Goal: Transaction & Acquisition: Purchase product/service

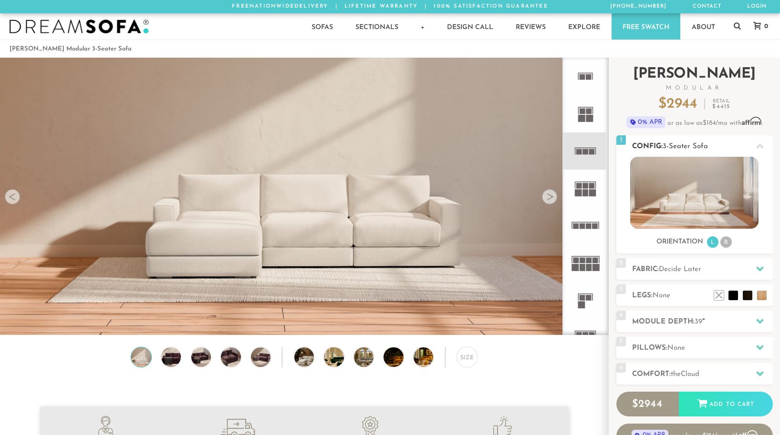
click at [723, 246] on li "R" at bounding box center [725, 242] width 11 height 11
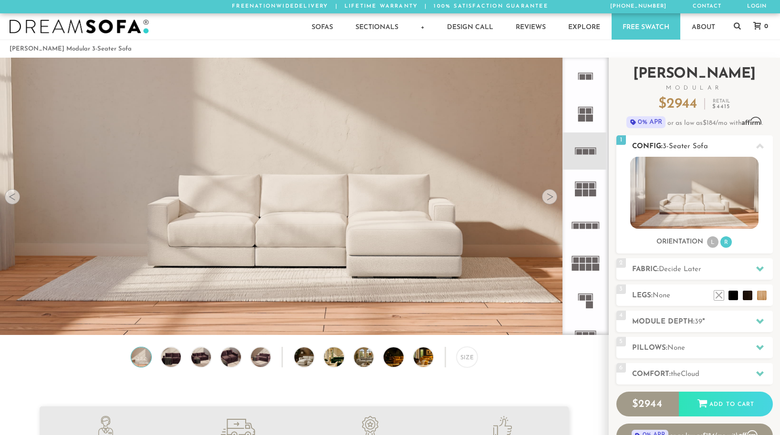
click at [713, 242] on li "L" at bounding box center [712, 242] width 11 height 11
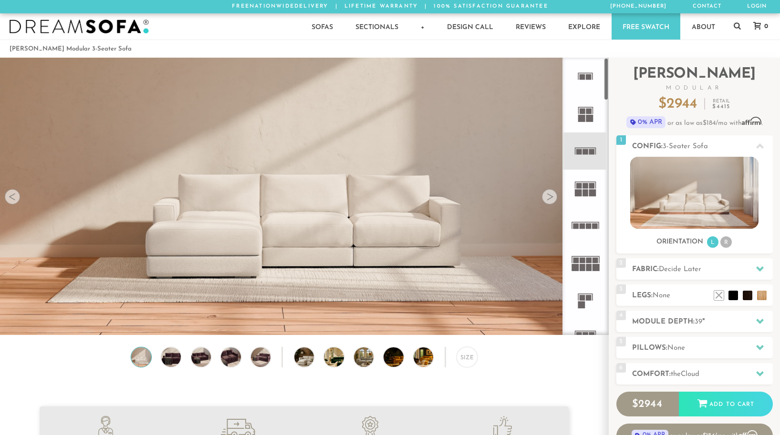
click at [586, 148] on icon at bounding box center [585, 151] width 37 height 37
click at [170, 359] on img at bounding box center [171, 358] width 24 height 20
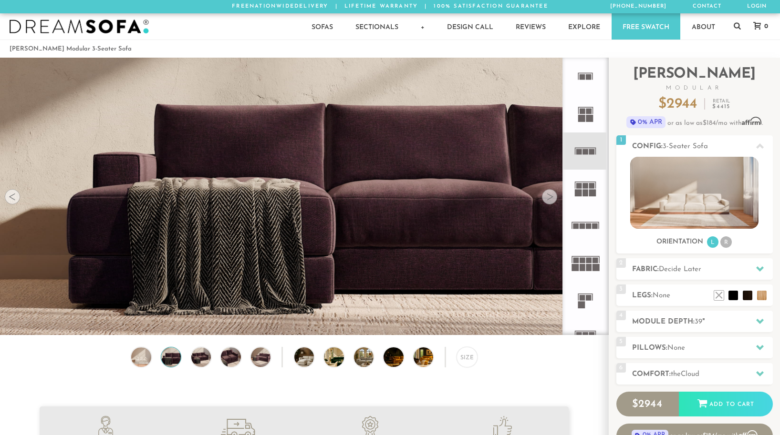
click at [211, 358] on div "Size" at bounding box center [304, 359] width 608 height 25
click at [204, 357] on img at bounding box center [201, 358] width 24 height 20
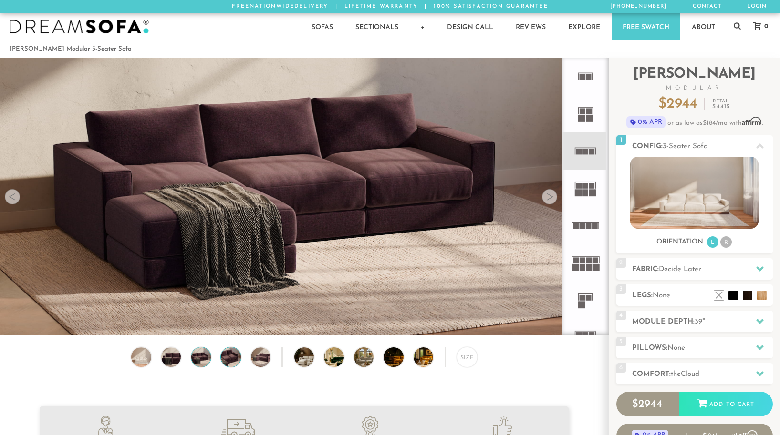
click at [231, 359] on img at bounding box center [231, 358] width 24 height 20
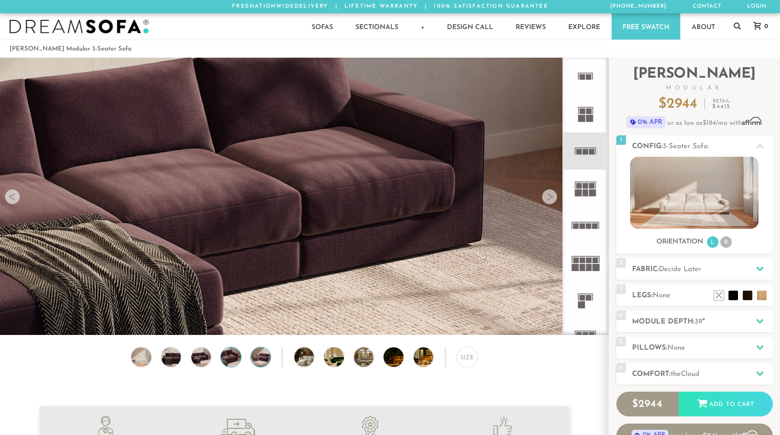
click at [258, 361] on img at bounding box center [261, 358] width 24 height 20
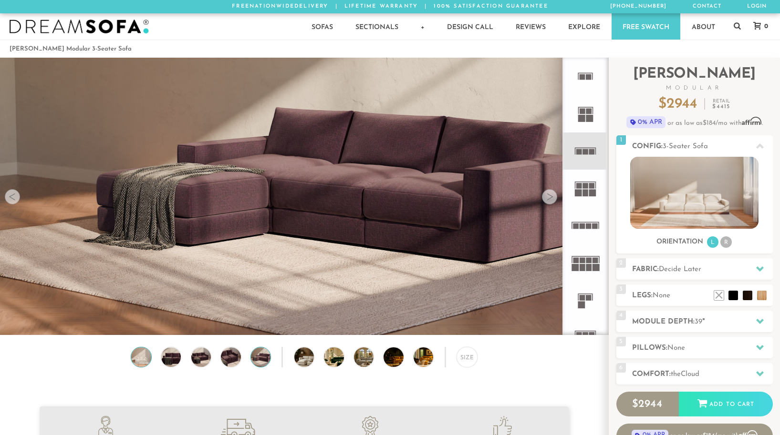
click at [145, 356] on img at bounding box center [141, 358] width 24 height 20
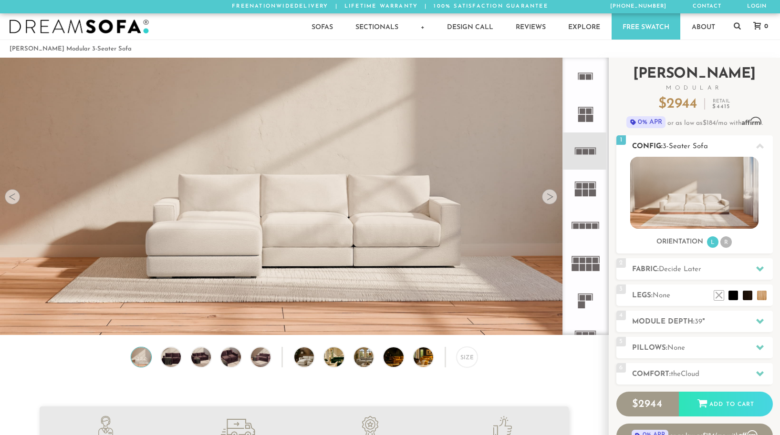
click at [743, 145] on h2 "Config: 3-Seater Sofa" at bounding box center [702, 146] width 141 height 11
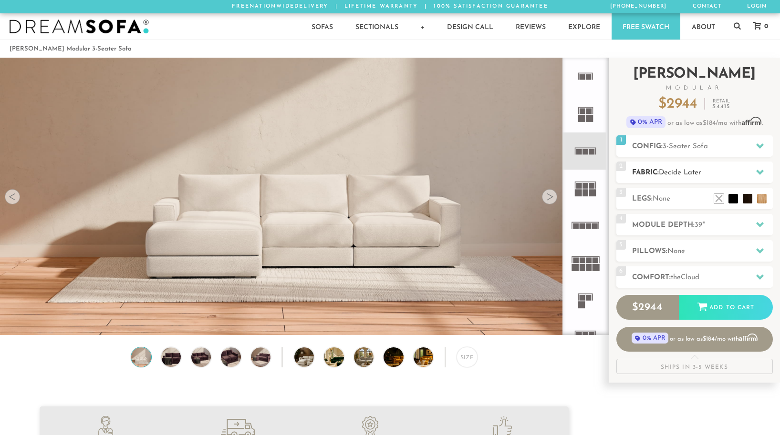
click at [741, 171] on h2 "Fabric: Decide Later" at bounding box center [702, 172] width 141 height 11
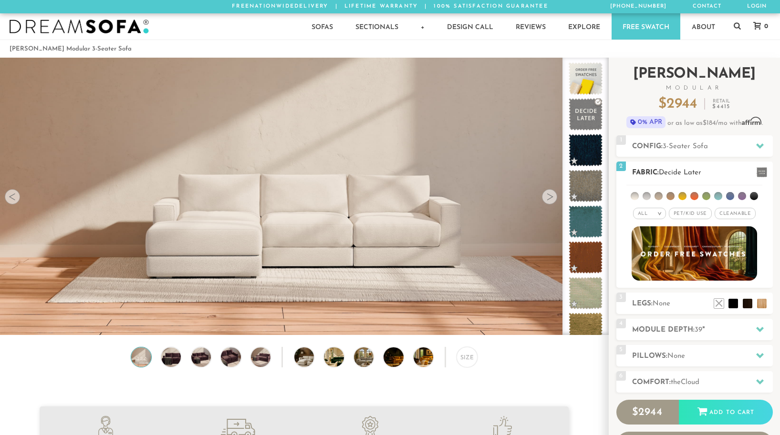
click at [697, 210] on span "Pet/Kid Use x" at bounding box center [690, 213] width 43 height 11
click at [728, 215] on span "Cleanable x" at bounding box center [738, 213] width 41 height 11
click at [644, 210] on div "All >" at bounding box center [642, 213] width 33 height 11
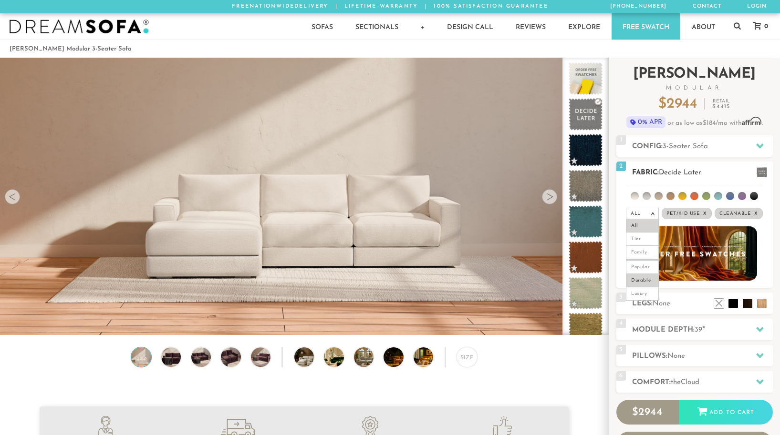
click at [648, 278] on li "Durable" at bounding box center [642, 280] width 33 height 13
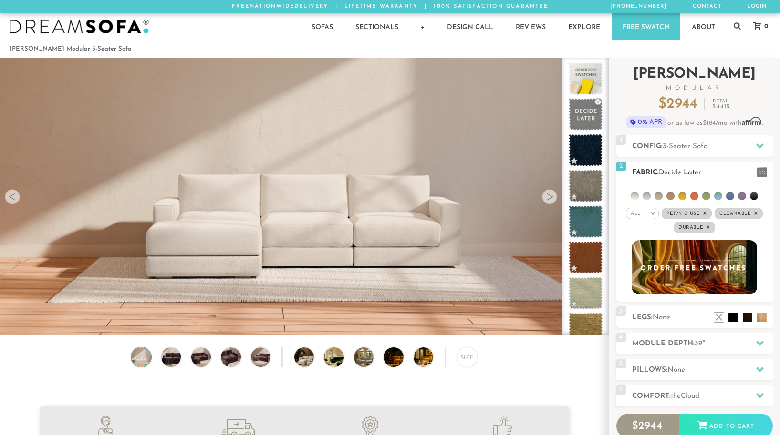
click at [634, 196] on li at bounding box center [634, 196] width 8 height 8
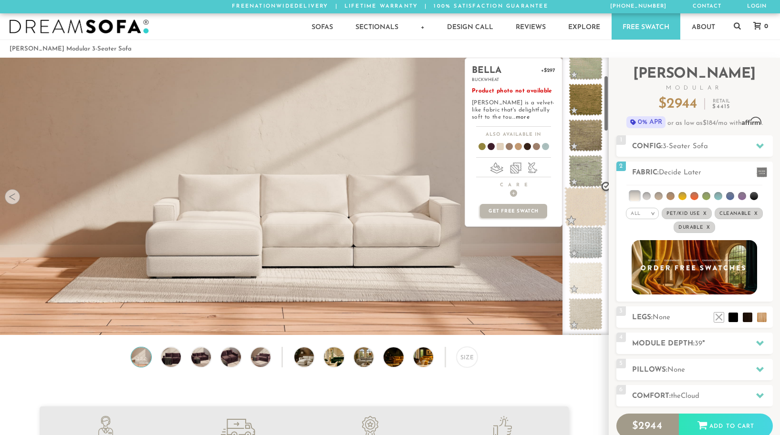
scroll to position [89, 0]
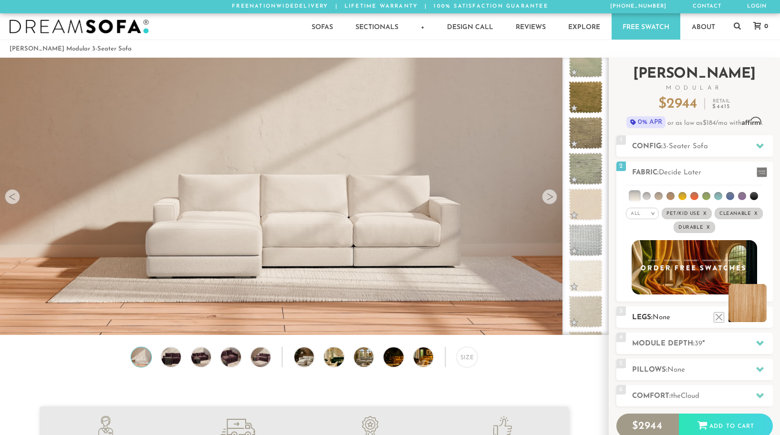
click at [761, 318] on li at bounding box center [747, 303] width 38 height 38
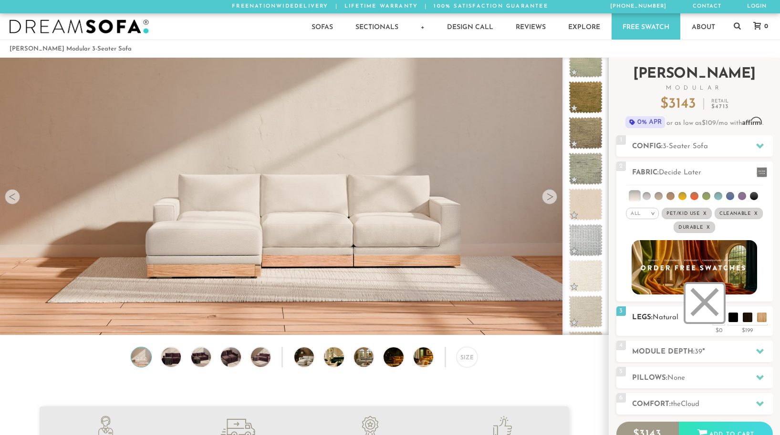
click at [715, 314] on li at bounding box center [704, 303] width 38 height 38
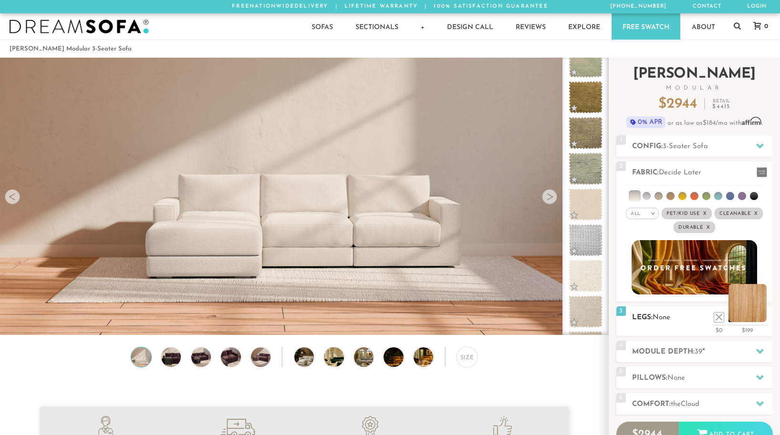
click at [757, 317] on li at bounding box center [747, 303] width 38 height 38
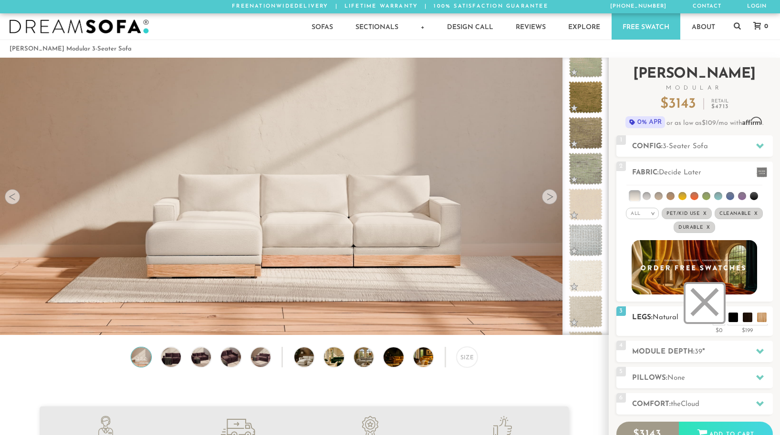
click at [714, 319] on li at bounding box center [704, 303] width 38 height 38
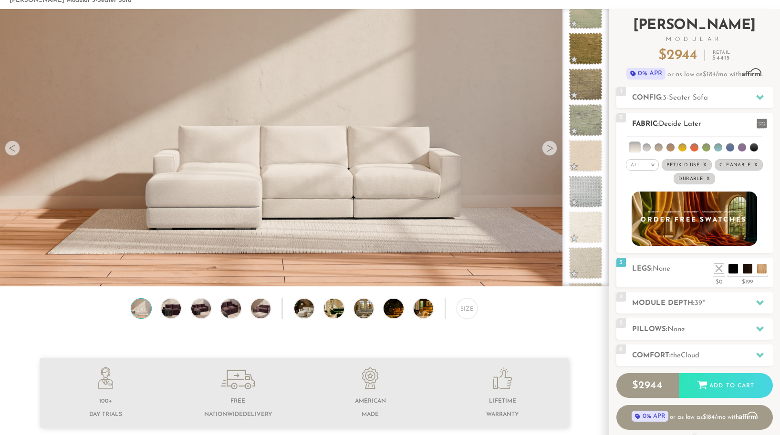
scroll to position [62, 0]
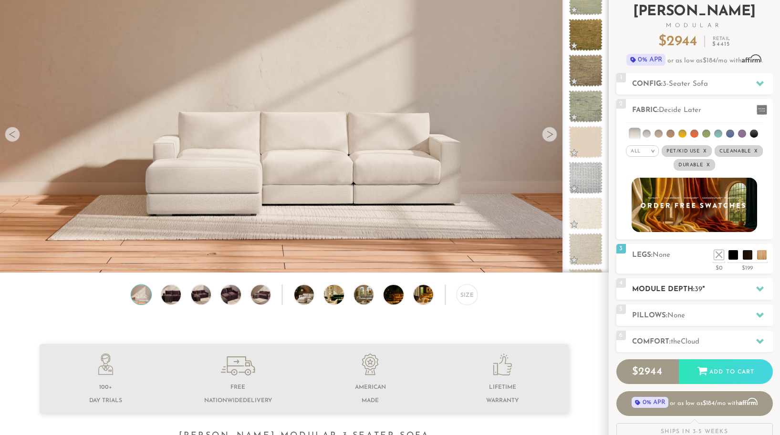
click at [709, 289] on h2 "Module Depth: 39 "" at bounding box center [702, 289] width 141 height 11
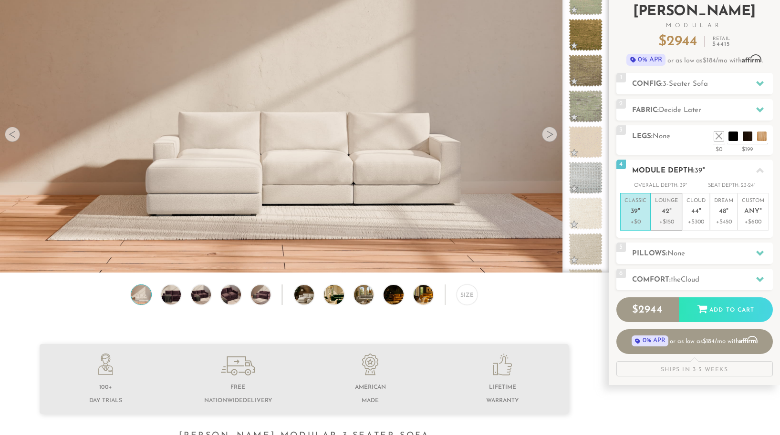
click at [669, 217] on p "Lounge 42 "" at bounding box center [666, 207] width 23 height 21
click at [692, 222] on p "+$300" at bounding box center [695, 222] width 19 height 9
click at [666, 219] on p "+$150" at bounding box center [666, 222] width 23 height 9
click at [670, 254] on span "None" at bounding box center [676, 253] width 18 height 7
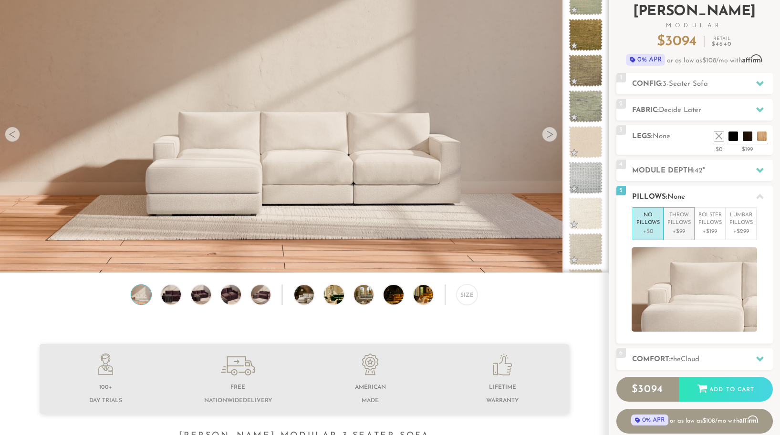
click at [680, 227] on p "+$99" at bounding box center [678, 231] width 23 height 9
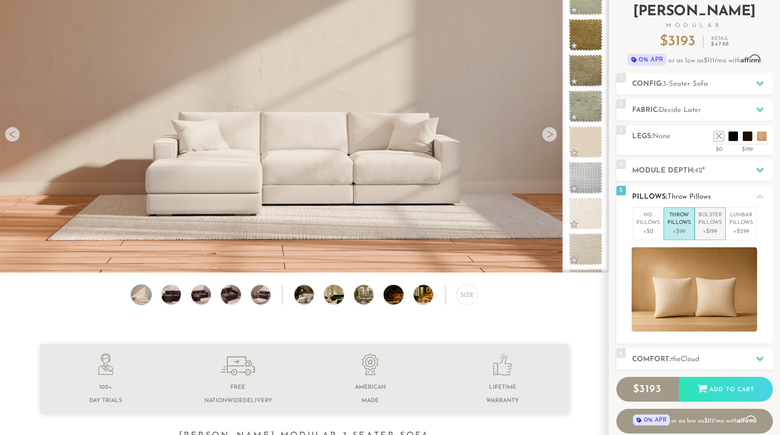
click at [713, 226] on p "Bolster Pillows" at bounding box center [709, 220] width 23 height 16
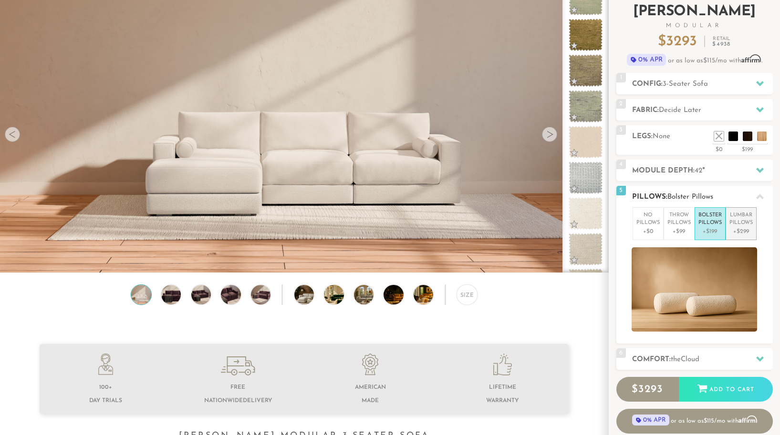
click at [745, 231] on p "+$299" at bounding box center [740, 231] width 23 height 9
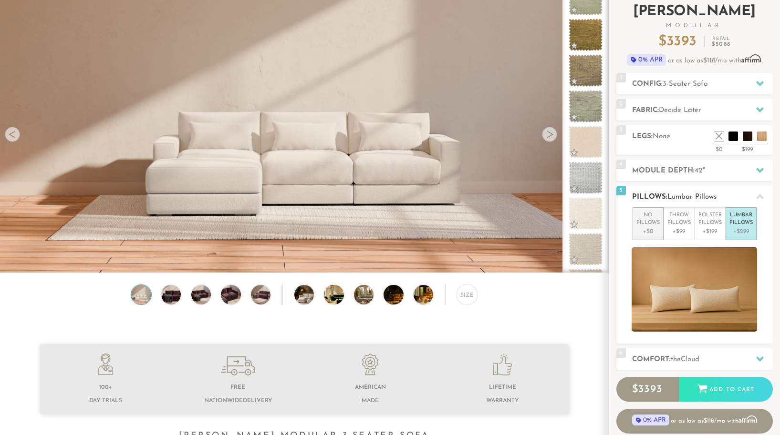
click at [649, 227] on p "No Pillows" at bounding box center [647, 220] width 23 height 16
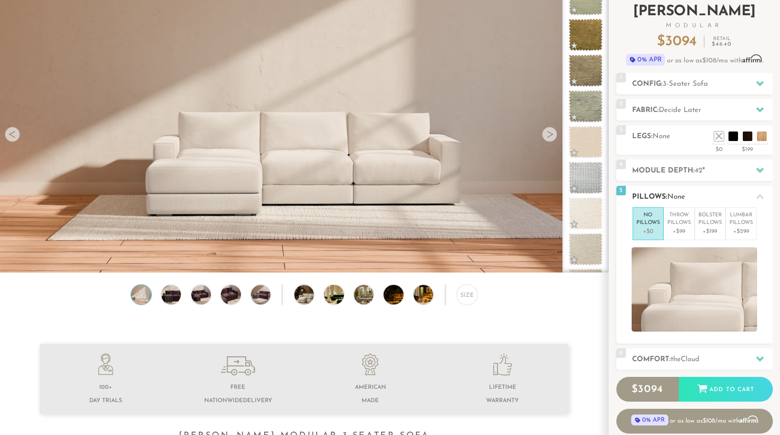
click at [693, 196] on h2 "Pillows: None" at bounding box center [702, 197] width 141 height 11
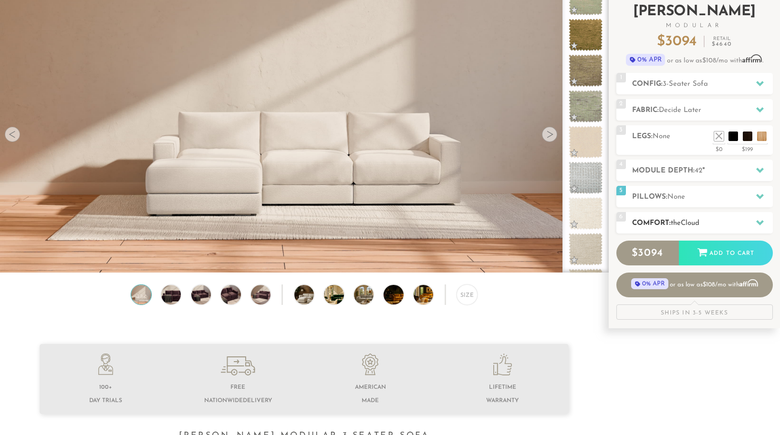
click at [692, 222] on span "Cloud" at bounding box center [690, 223] width 19 height 7
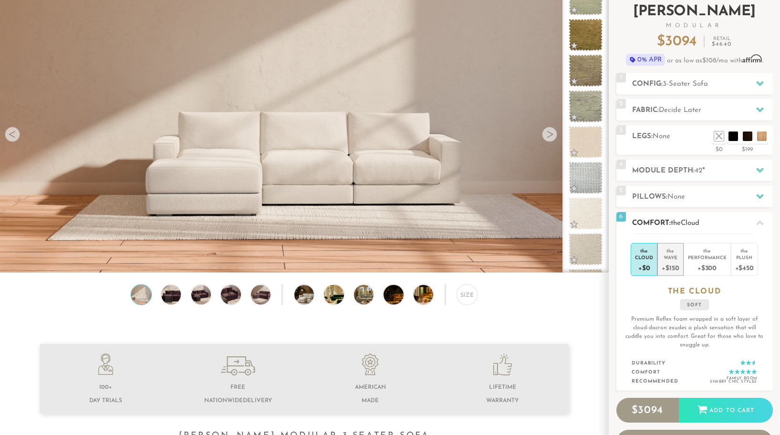
click at [673, 264] on div "+$150" at bounding box center [669, 268] width 17 height 14
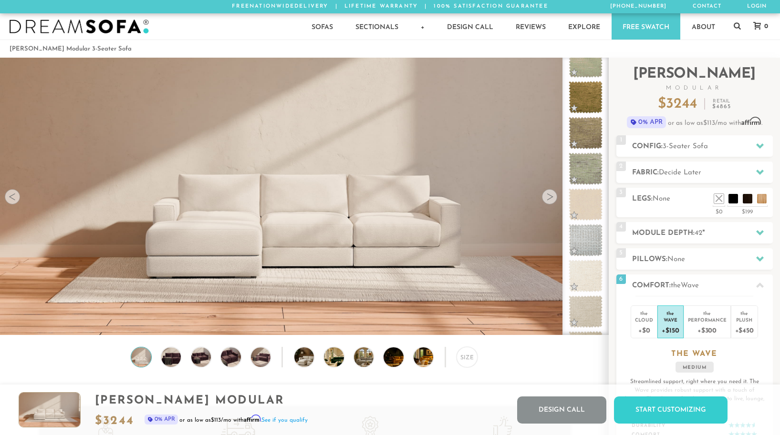
scroll to position [10872, 780]
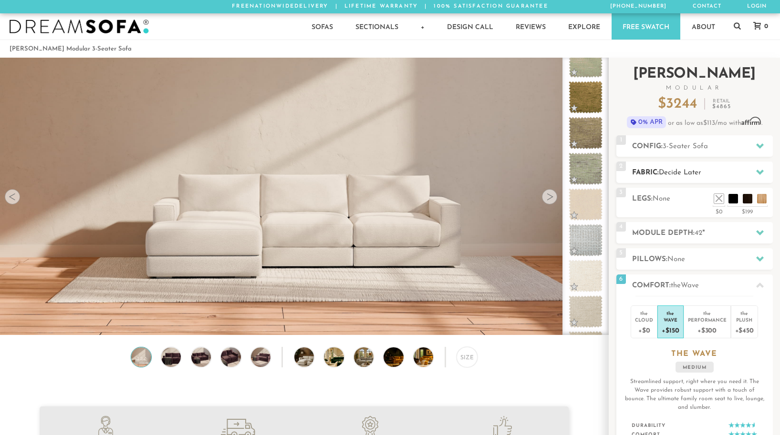
click at [683, 175] on span "Decide Later" at bounding box center [680, 172] width 42 height 7
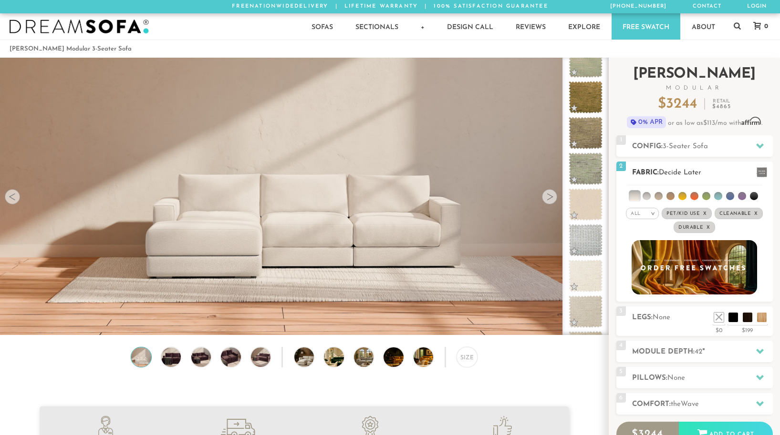
click at [648, 195] on li at bounding box center [646, 196] width 8 height 8
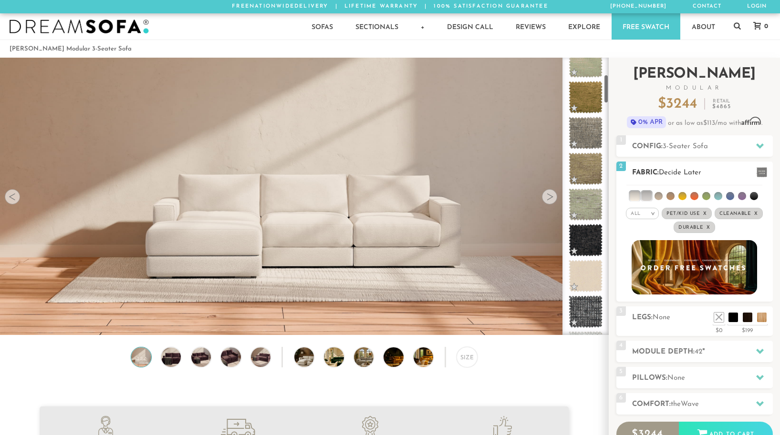
click at [662, 196] on li at bounding box center [658, 196] width 8 height 8
click at [660, 198] on li at bounding box center [658, 196] width 10 height 10
click at [647, 198] on li at bounding box center [646, 196] width 10 height 10
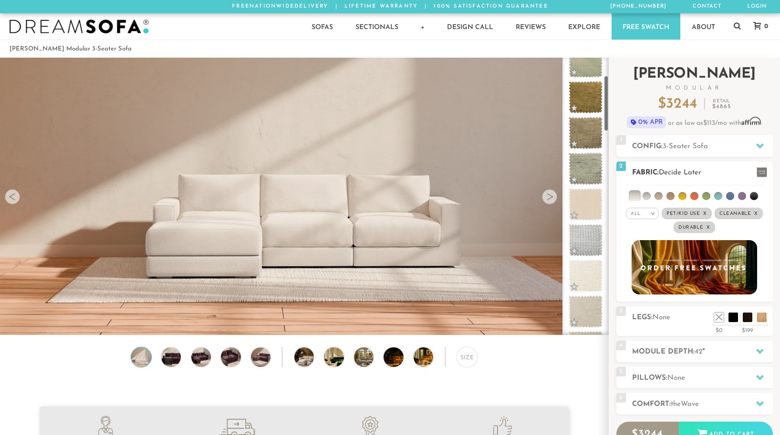
click at [637, 214] on em "All" at bounding box center [635, 213] width 10 height 5
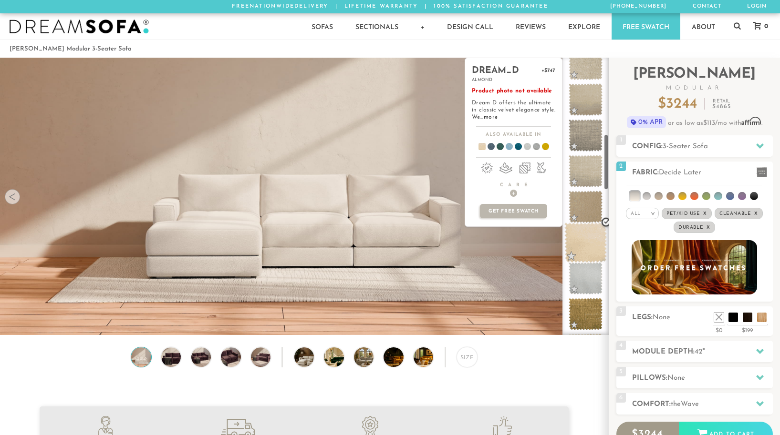
scroll to position [386, 0]
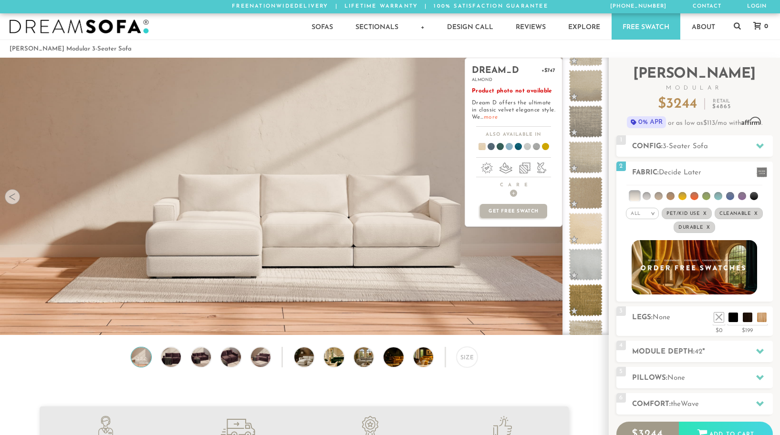
click at [497, 119] on link "more" at bounding box center [491, 117] width 14 height 6
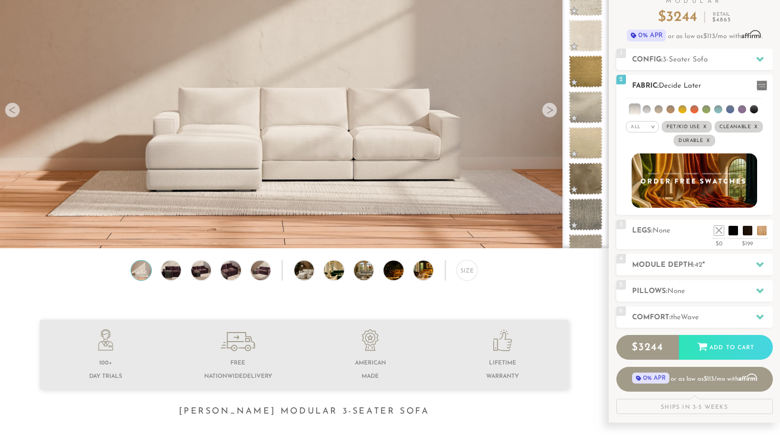
scroll to position [93, 0]
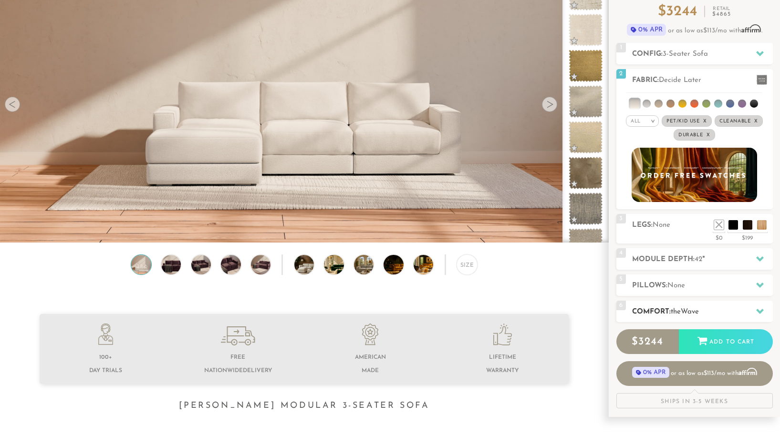
click at [678, 313] on span "the" at bounding box center [676, 312] width 10 height 7
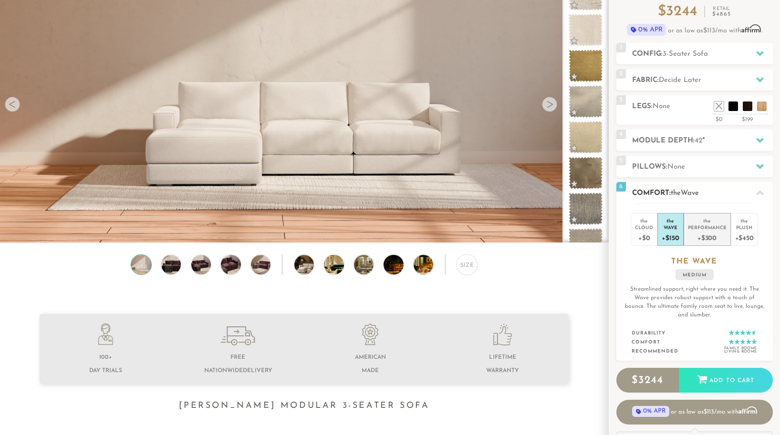
click at [703, 242] on div "+$300" at bounding box center [707, 238] width 39 height 14
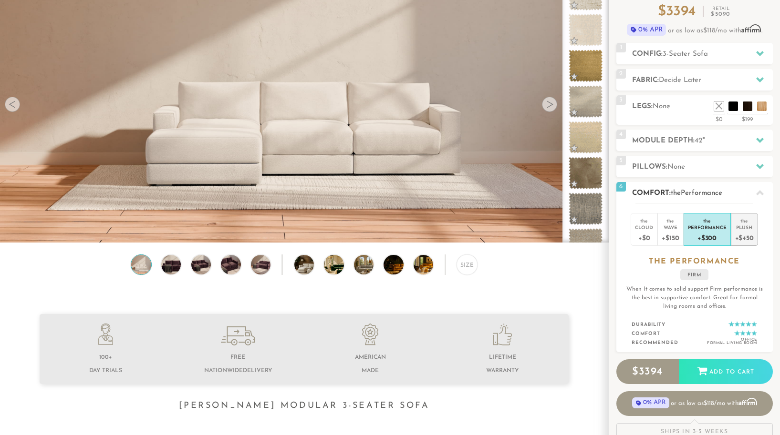
click at [738, 241] on div "+$450" at bounding box center [744, 238] width 19 height 14
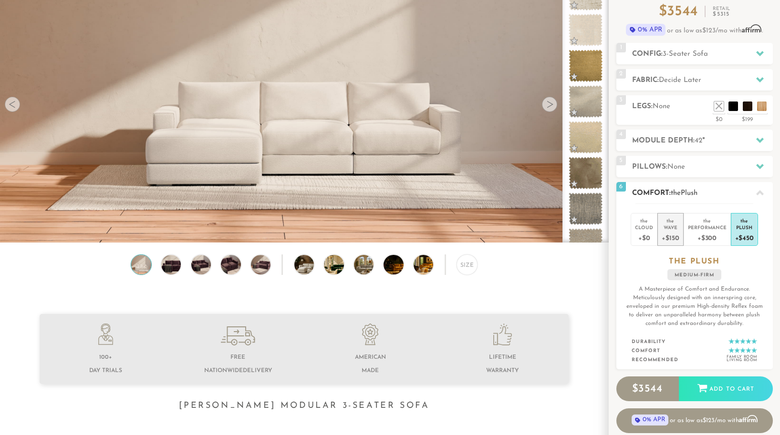
click at [678, 231] on div "+$150" at bounding box center [669, 238] width 17 height 14
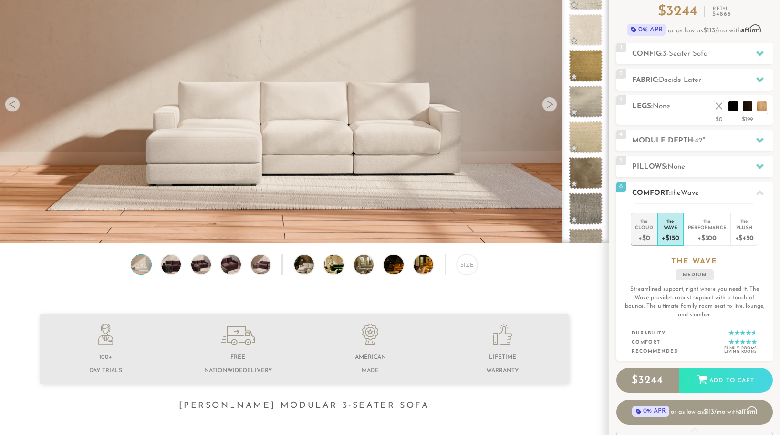
click at [647, 233] on div "+$0" at bounding box center [644, 238] width 18 height 14
click at [742, 237] on div "+$450" at bounding box center [744, 238] width 19 height 14
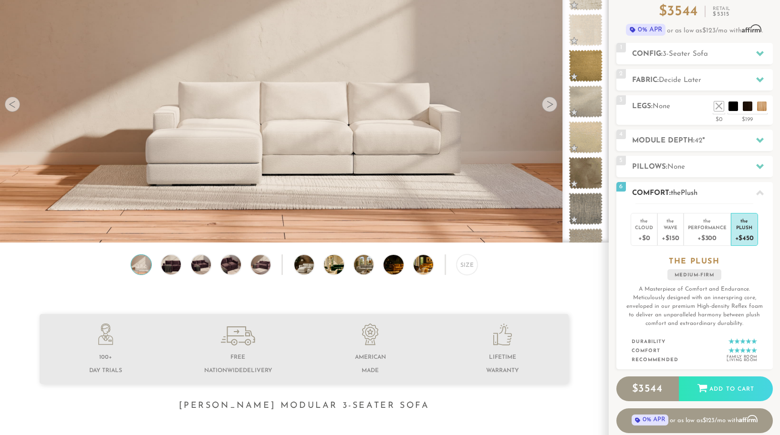
click at [734, 190] on h2 "Comfort: the Plush" at bounding box center [702, 193] width 141 height 11
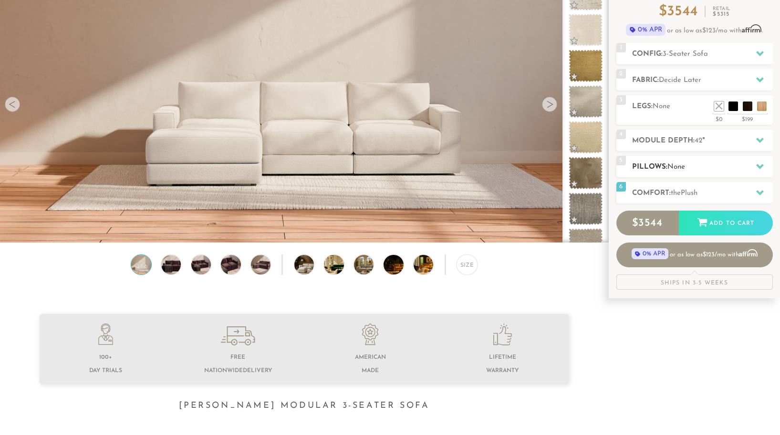
click at [726, 166] on h2 "Pillows: None" at bounding box center [702, 167] width 141 height 11
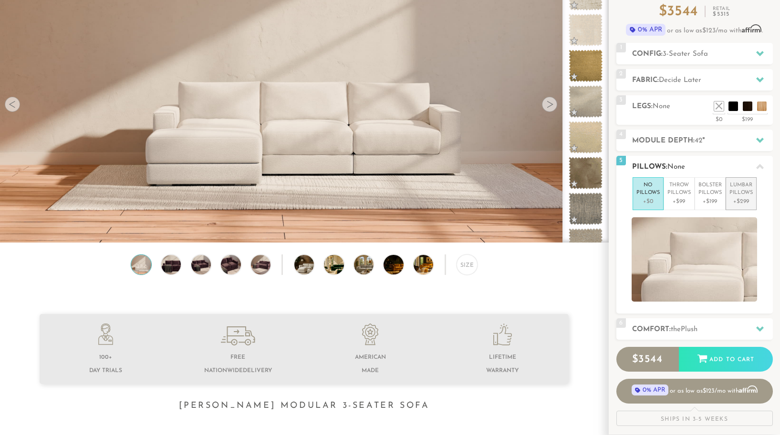
click at [740, 192] on p "Lumbar Pillows" at bounding box center [740, 190] width 23 height 16
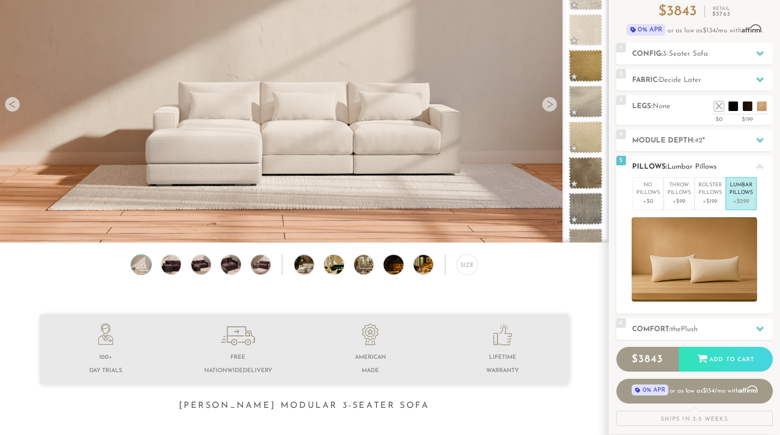
click at [734, 165] on h2 "Pillows: Lumbar Pillows" at bounding box center [702, 167] width 141 height 11
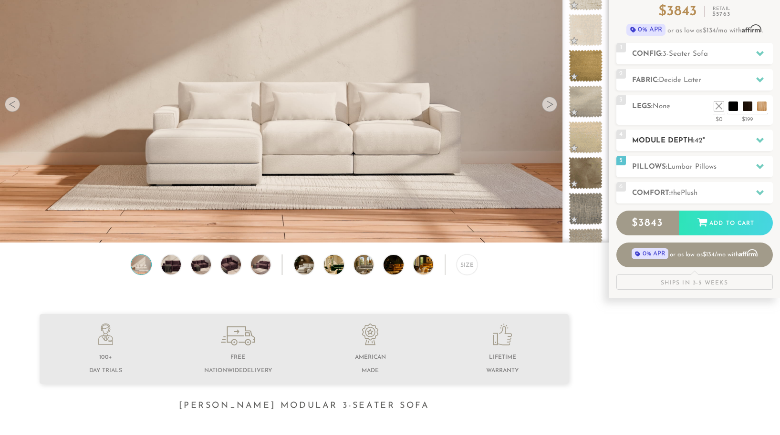
click at [729, 145] on h2 "Module Depth: 42 "" at bounding box center [702, 140] width 141 height 11
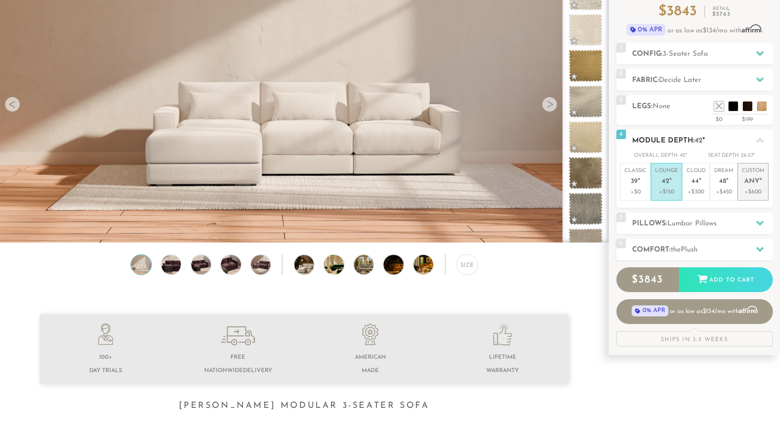
click at [746, 182] on span "Any" at bounding box center [751, 182] width 15 height 8
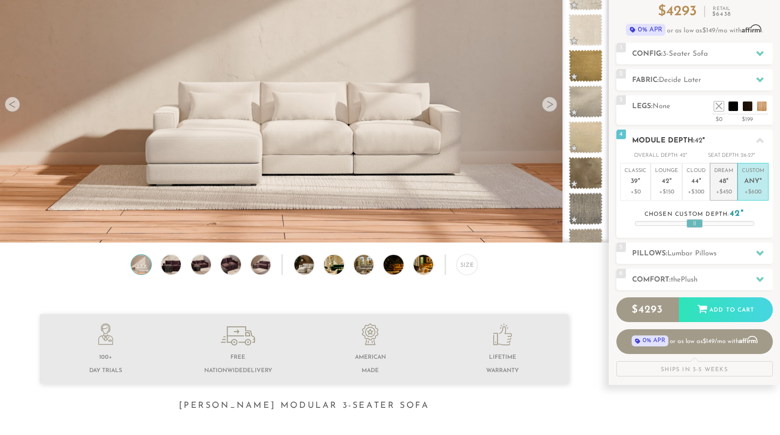
click at [726, 184] on em """ at bounding box center [727, 182] width 2 height 8
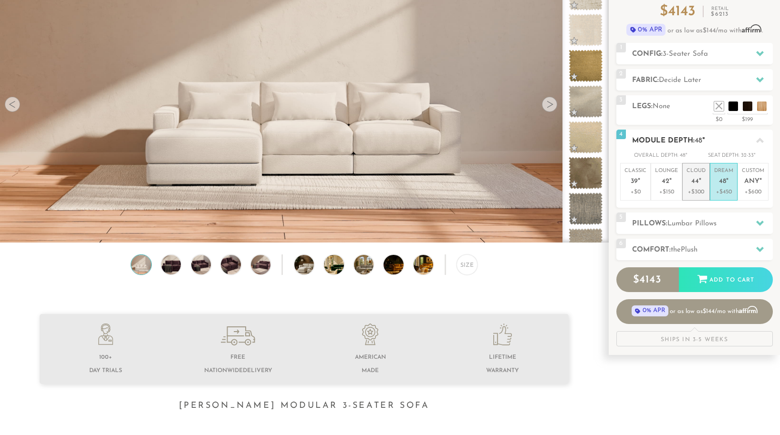
click at [697, 183] on span "44" at bounding box center [695, 182] width 8 height 8
click at [669, 181] on em """ at bounding box center [670, 182] width 2 height 8
click at [696, 138] on span "42" at bounding box center [698, 140] width 8 height 7
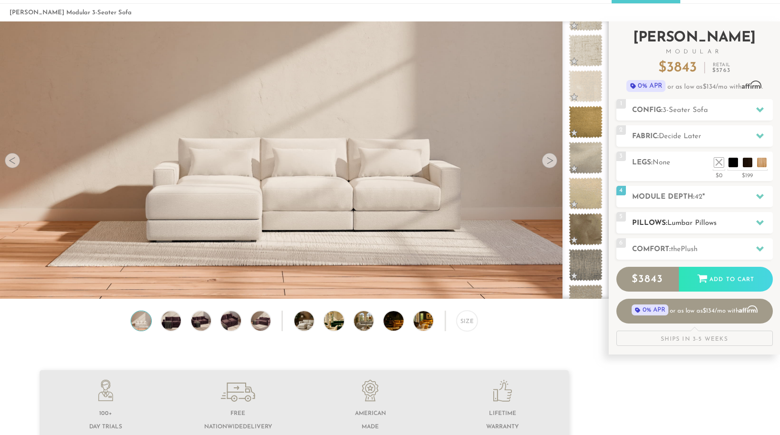
scroll to position [33, 0]
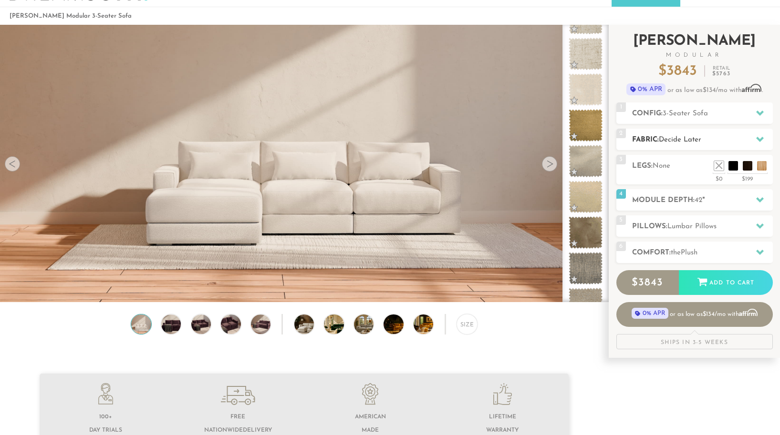
click at [699, 139] on span "Decide Later" at bounding box center [680, 139] width 42 height 7
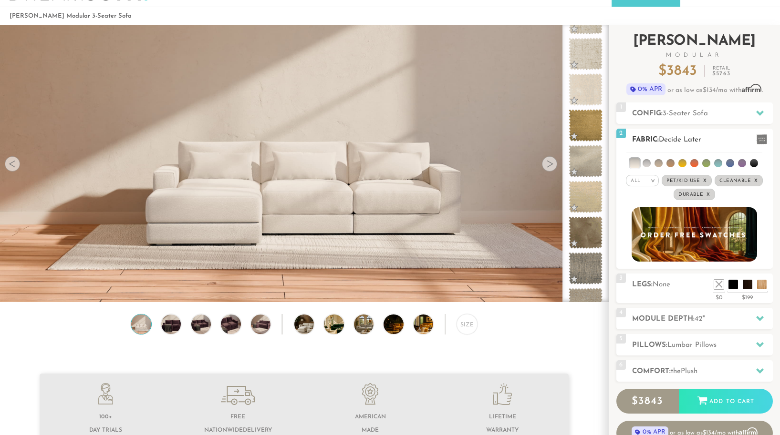
click at [657, 163] on li at bounding box center [658, 163] width 8 height 8
click at [634, 161] on li at bounding box center [635, 163] width 10 height 10
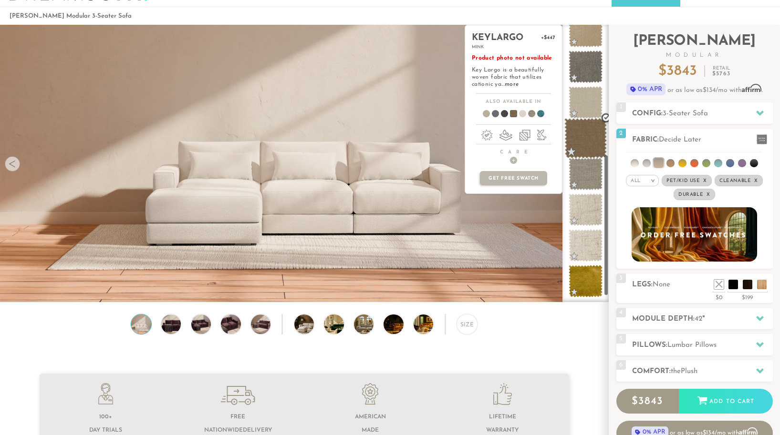
scroll to position [0, 0]
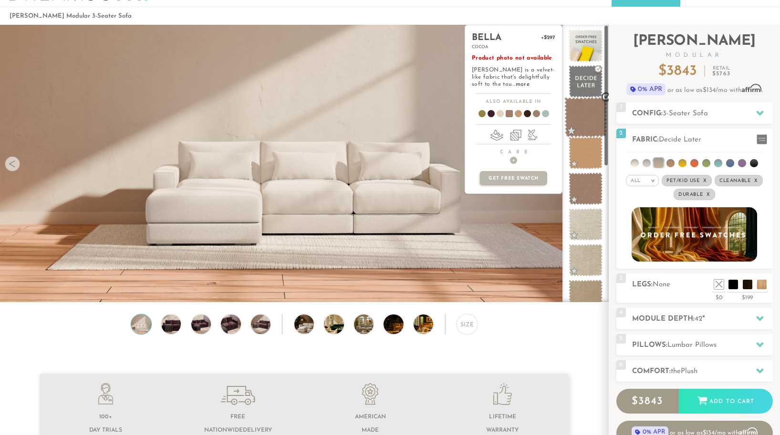
click at [591, 110] on span at bounding box center [585, 117] width 42 height 41
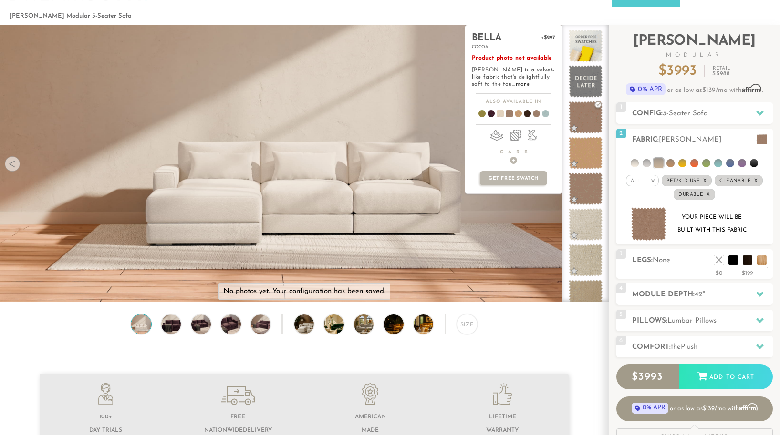
click at [501, 112] on span at bounding box center [496, 115] width 37 height 35
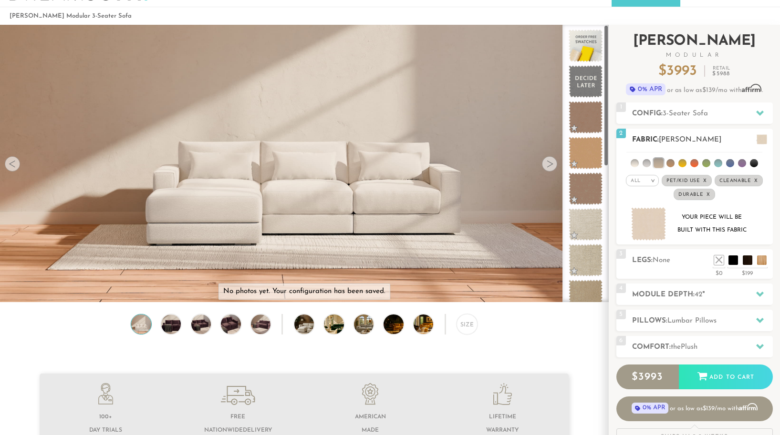
click at [726, 229] on div "Your piece will be built with this fabric" at bounding box center [711, 224] width 77 height 26
click at [718, 136] on h2 "Fabric: [PERSON_NAME]" at bounding box center [702, 139] width 141 height 11
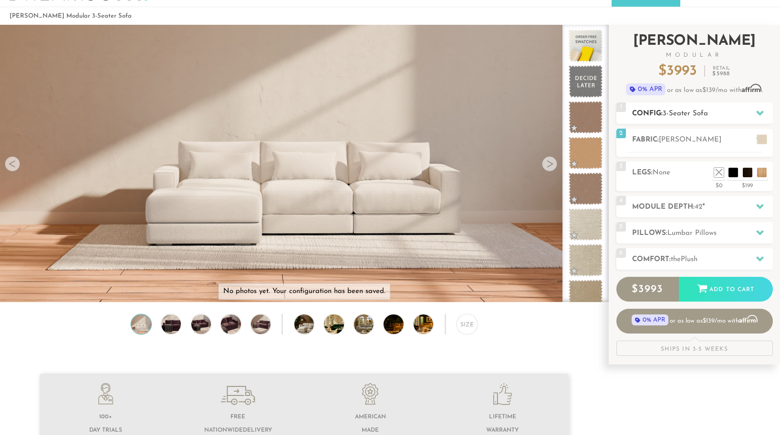
click at [720, 114] on h2 "Config: 3-Seater Sofa" at bounding box center [702, 113] width 141 height 11
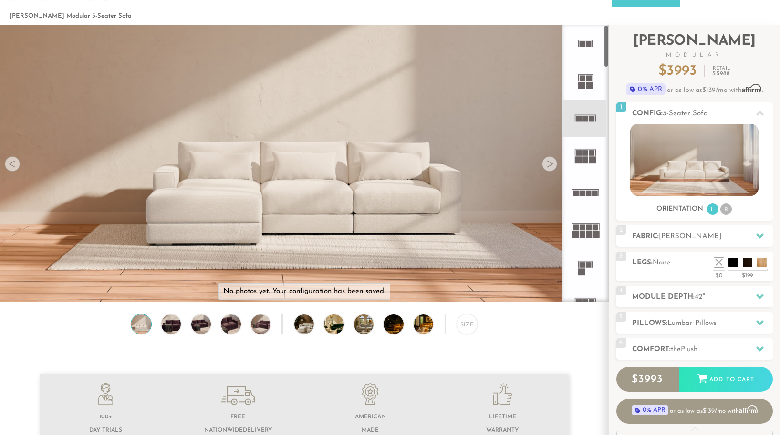
click at [589, 123] on icon at bounding box center [585, 118] width 37 height 37
click at [589, 83] on rect at bounding box center [589, 85] width 7 height 7
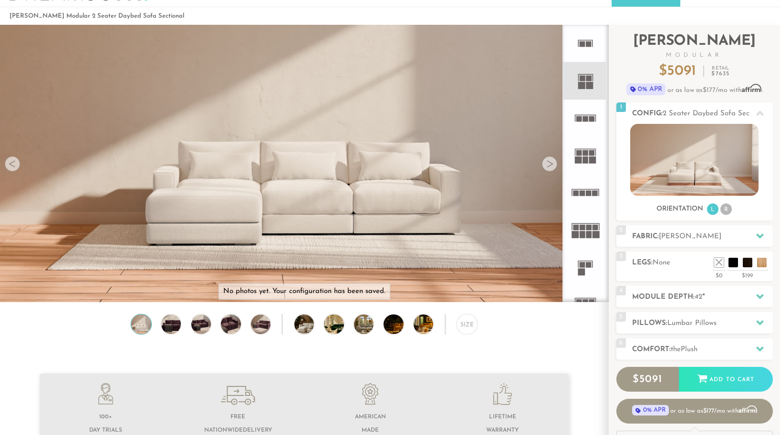
click at [588, 116] on icon at bounding box center [585, 118] width 37 height 37
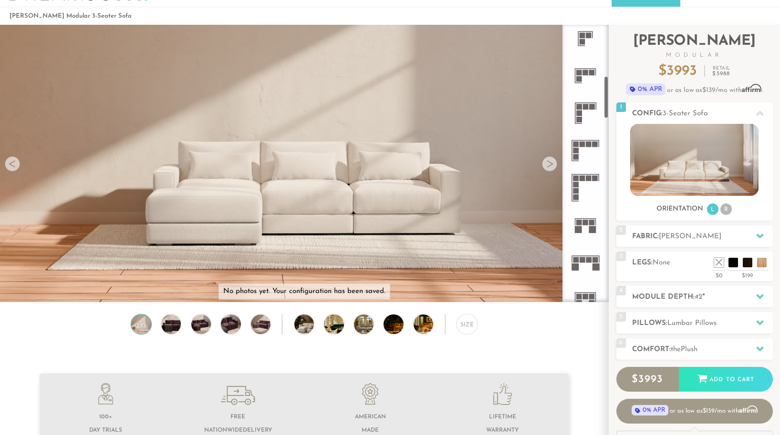
scroll to position [357, 0]
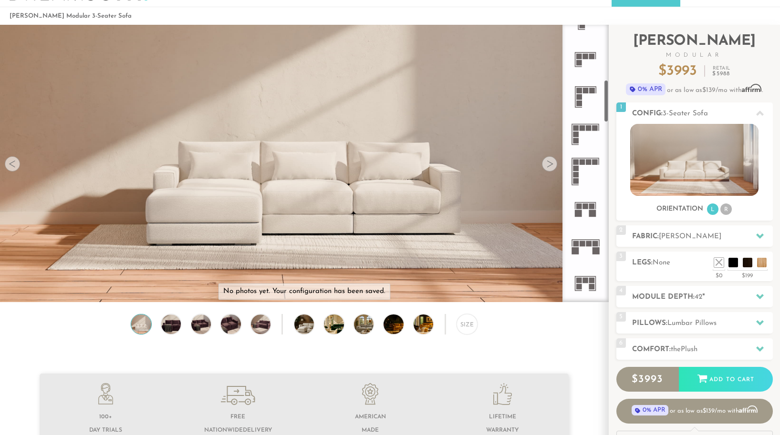
click at [589, 213] on icon at bounding box center [585, 208] width 37 height 37
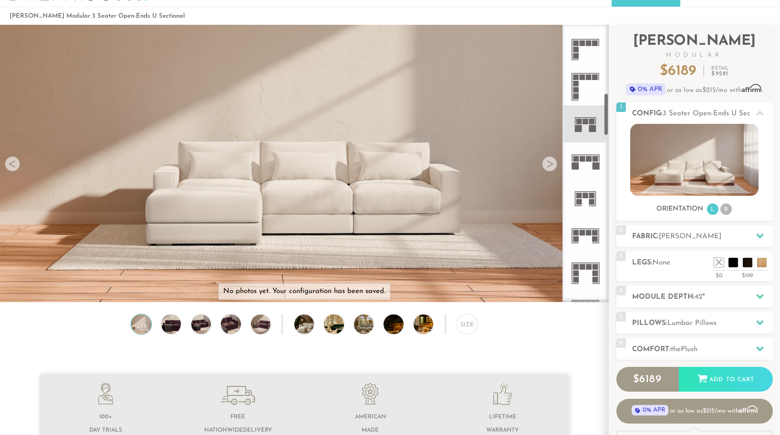
scroll to position [443, 0]
click at [592, 198] on rect at bounding box center [592, 201] width 6 height 6
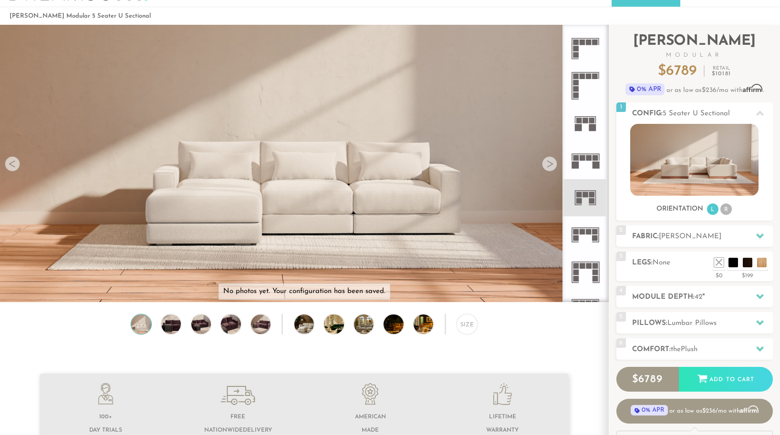
click at [593, 125] on rect at bounding box center [592, 127] width 7 height 7
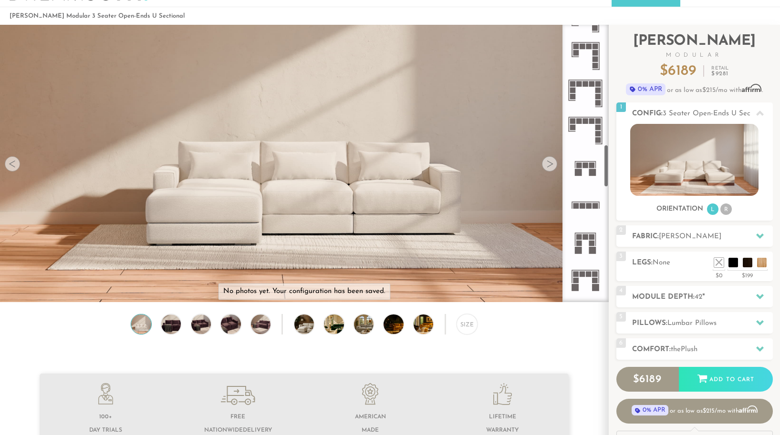
scroll to position [775, 0]
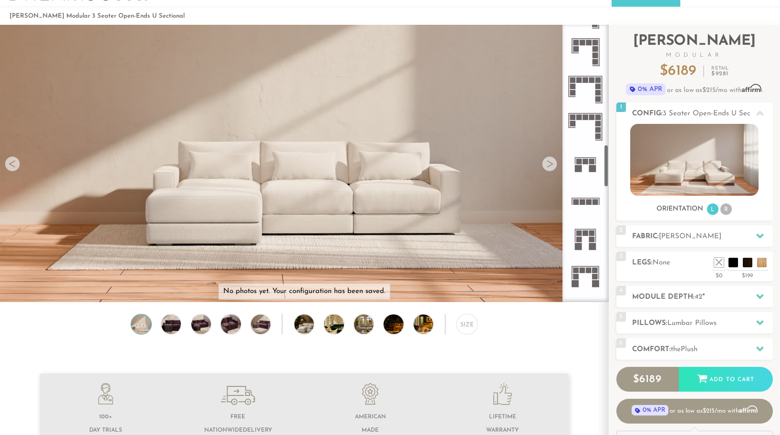
click at [593, 170] on rect at bounding box center [592, 168] width 7 height 7
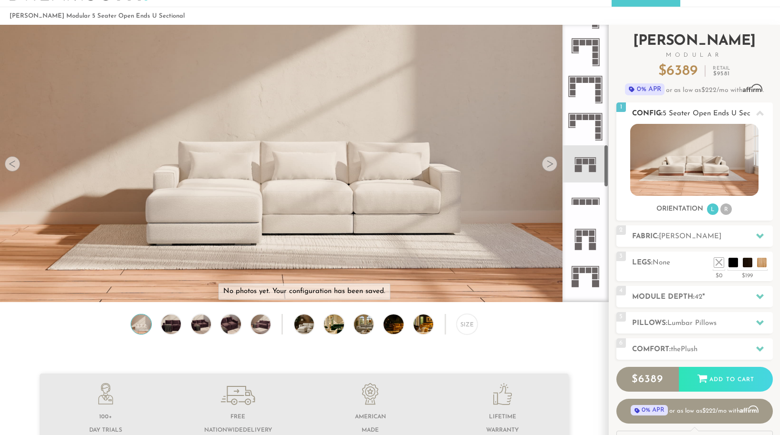
click at [692, 172] on img at bounding box center [694, 160] width 128 height 72
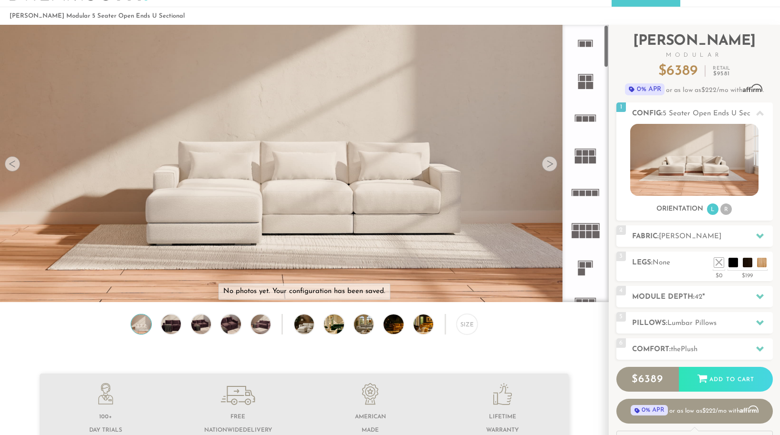
click at [592, 114] on icon at bounding box center [585, 118] width 37 height 37
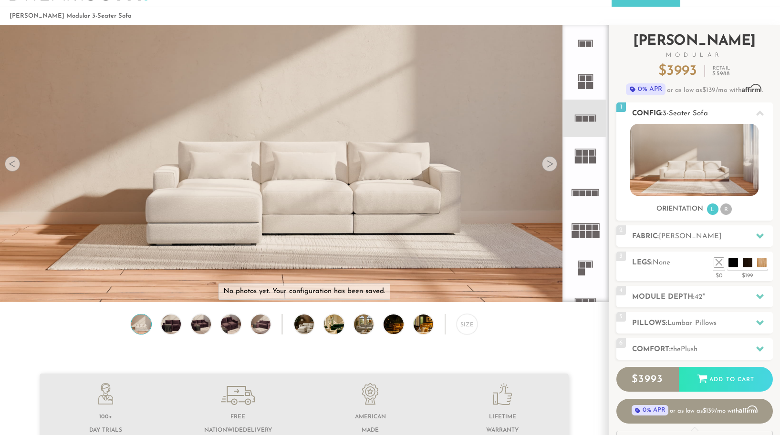
click at [737, 115] on h2 "Config: 3-Seater Sofa" at bounding box center [702, 113] width 141 height 11
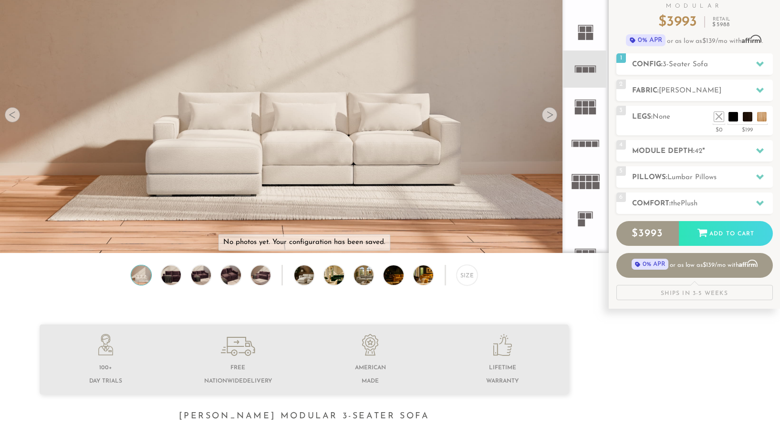
scroll to position [230, 0]
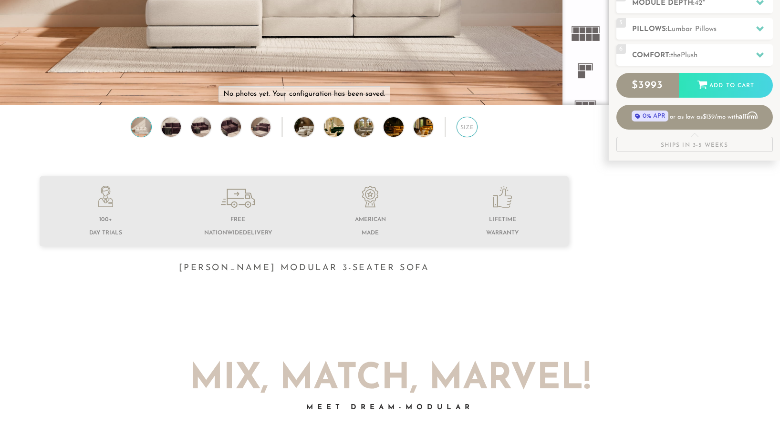
click at [464, 132] on div "Size" at bounding box center [466, 127] width 21 height 21
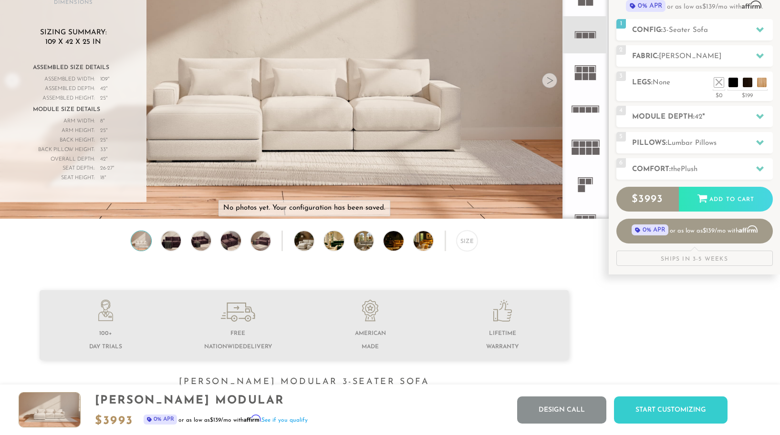
scroll to position [0, 0]
